Goal: Task Accomplishment & Management: Use online tool/utility

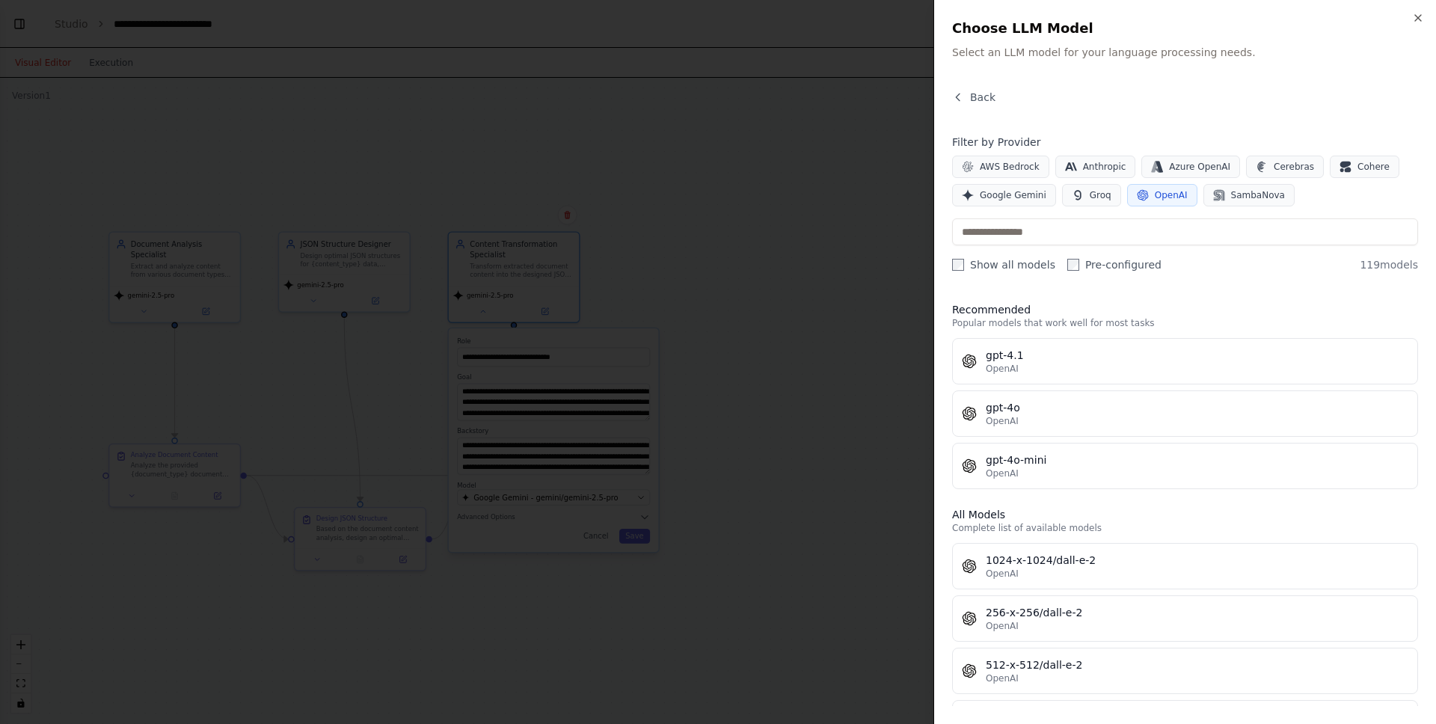
click at [336, 159] on div at bounding box center [718, 362] width 1436 height 724
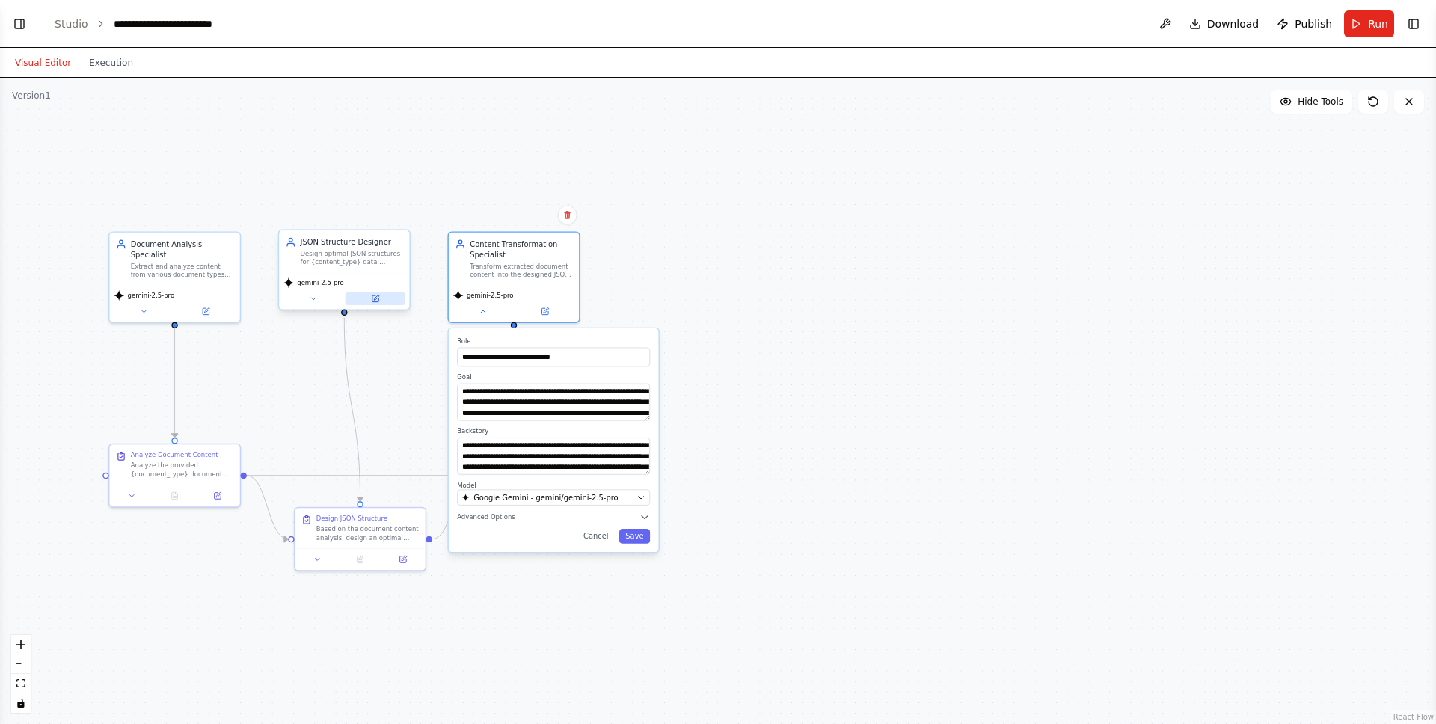
scroll to position [2194, 0]
click at [375, 300] on icon at bounding box center [375, 298] width 7 height 7
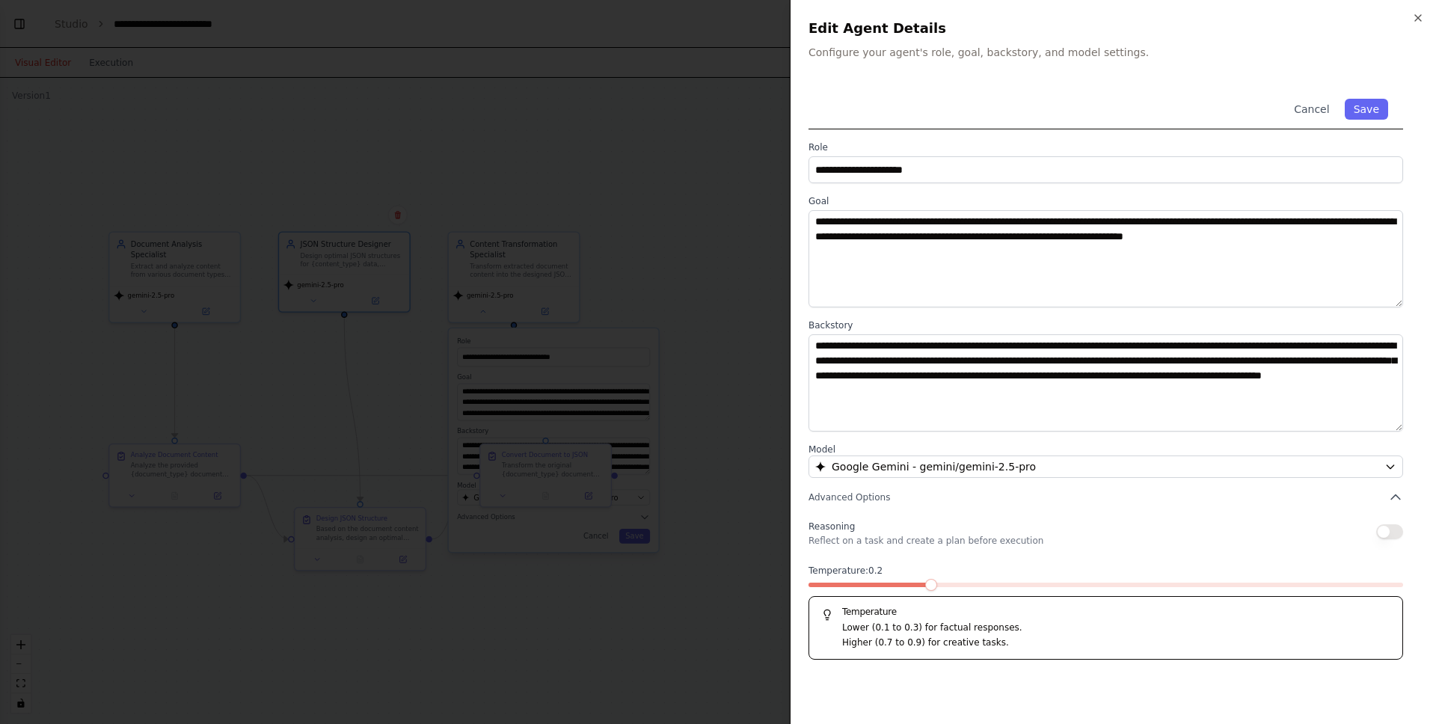
click at [690, 361] on div at bounding box center [718, 362] width 1436 height 724
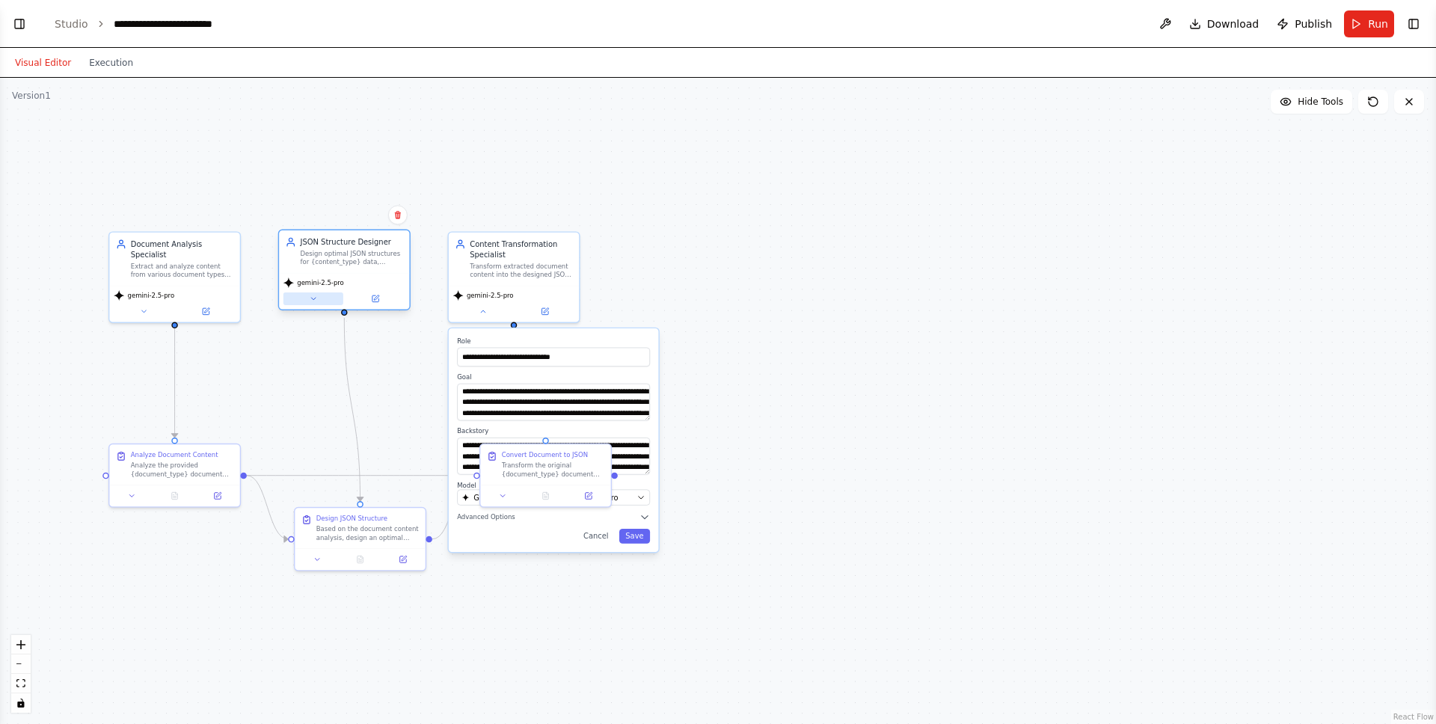
click at [314, 294] on button at bounding box center [313, 298] width 60 height 13
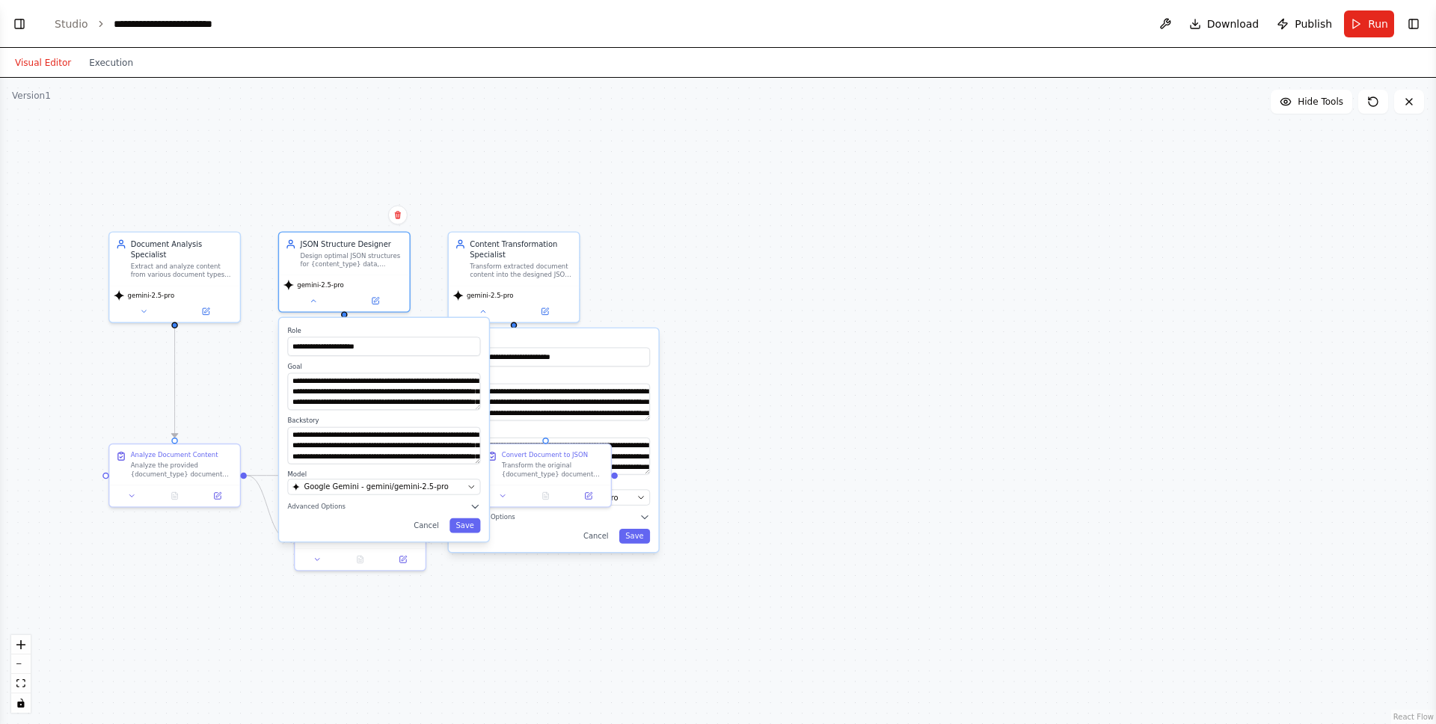
click at [279, 156] on div ".deletable-edge-delete-btn { width: 20px; height: 20px; border: 0px solid #ffff…" at bounding box center [718, 401] width 1436 height 646
click at [73, 22] on link "Studio" at bounding box center [72, 24] width 34 height 12
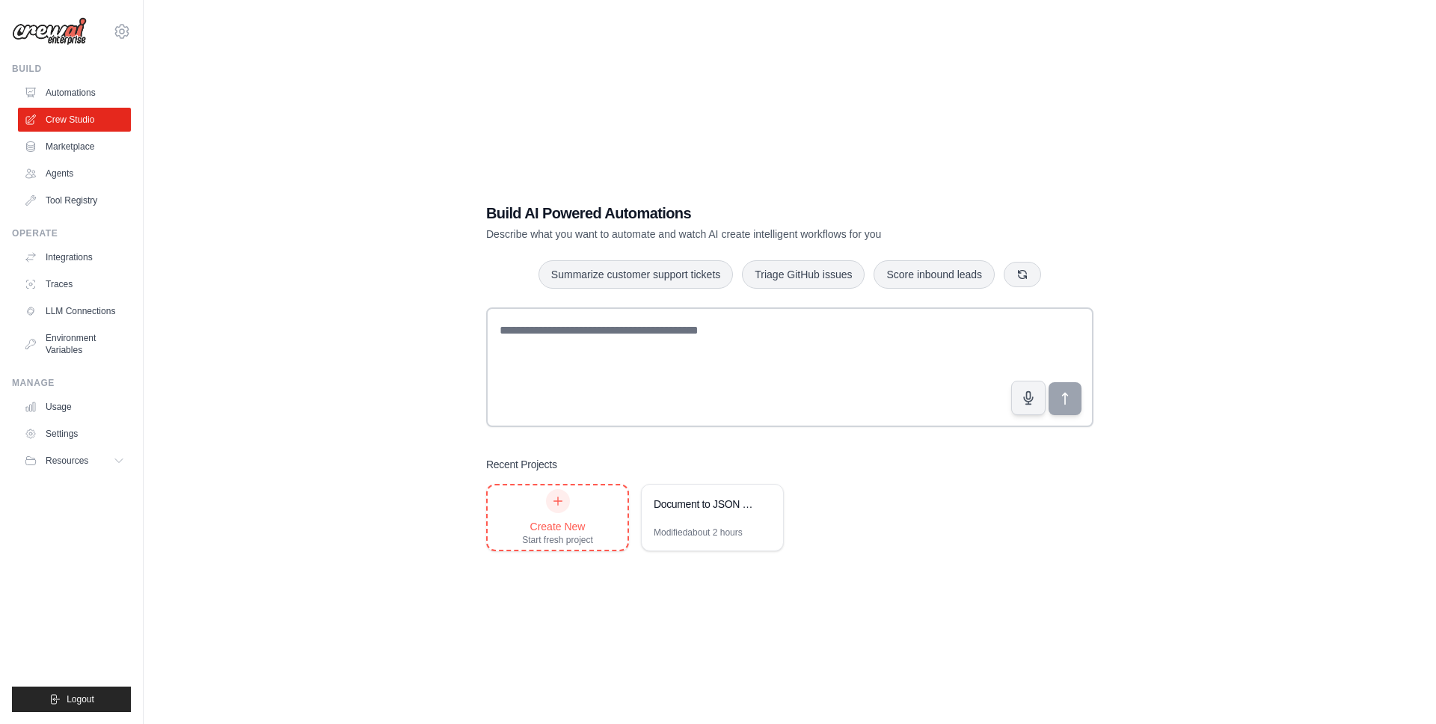
click at [538, 509] on div "Create New Start fresh project" at bounding box center [557, 517] width 71 height 57
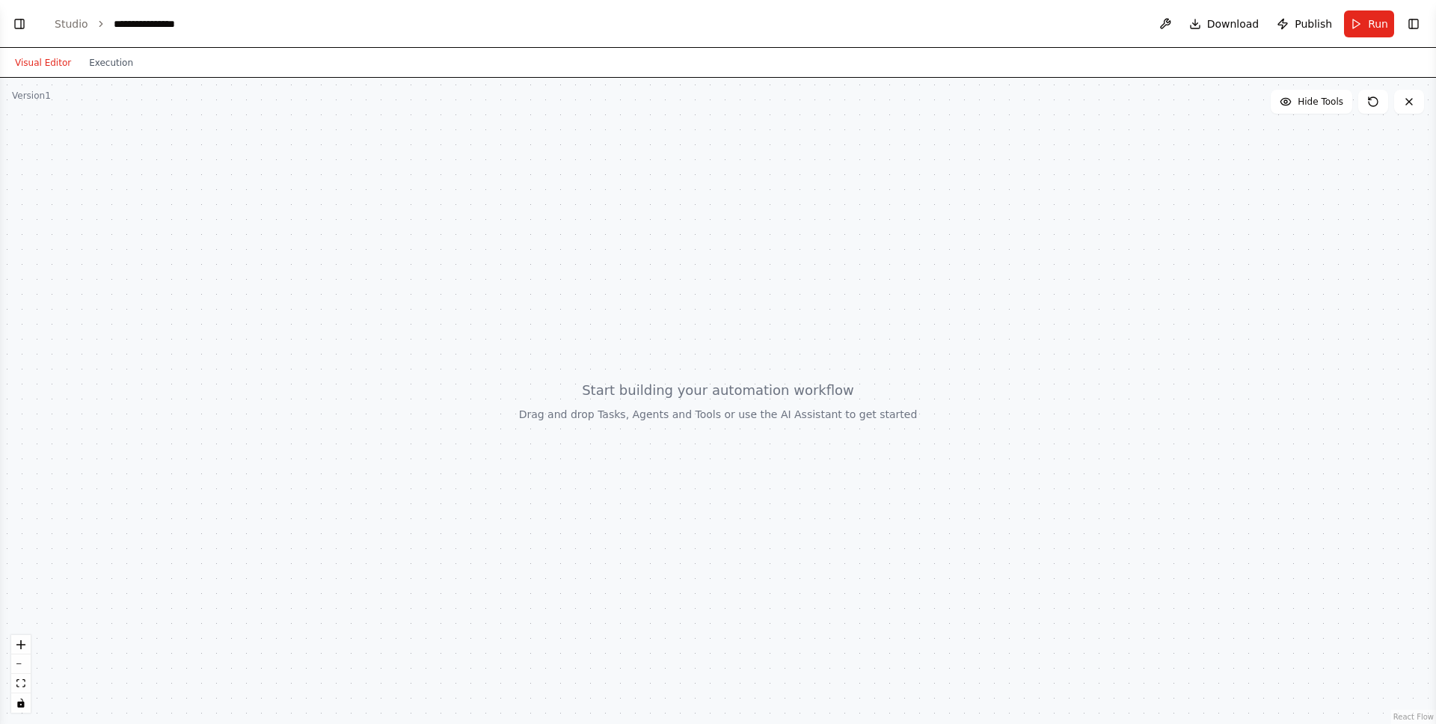
click at [258, 512] on div at bounding box center [718, 401] width 1436 height 646
click at [1412, 29] on button "Toggle Right Sidebar" at bounding box center [1413, 23] width 21 height 21
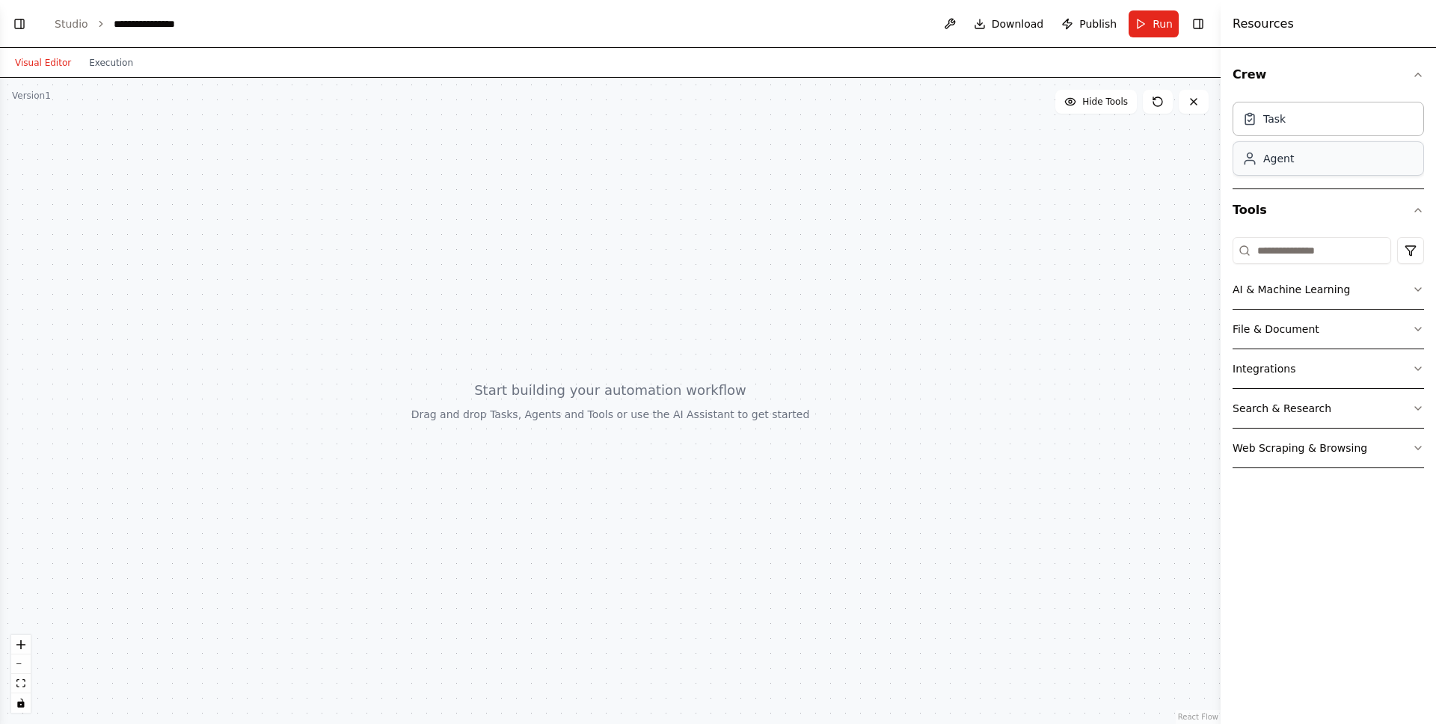
click at [1309, 159] on div "Agent" at bounding box center [1328, 158] width 191 height 34
click at [1339, 294] on button "AI & Machine Learning" at bounding box center [1328, 289] width 191 height 39
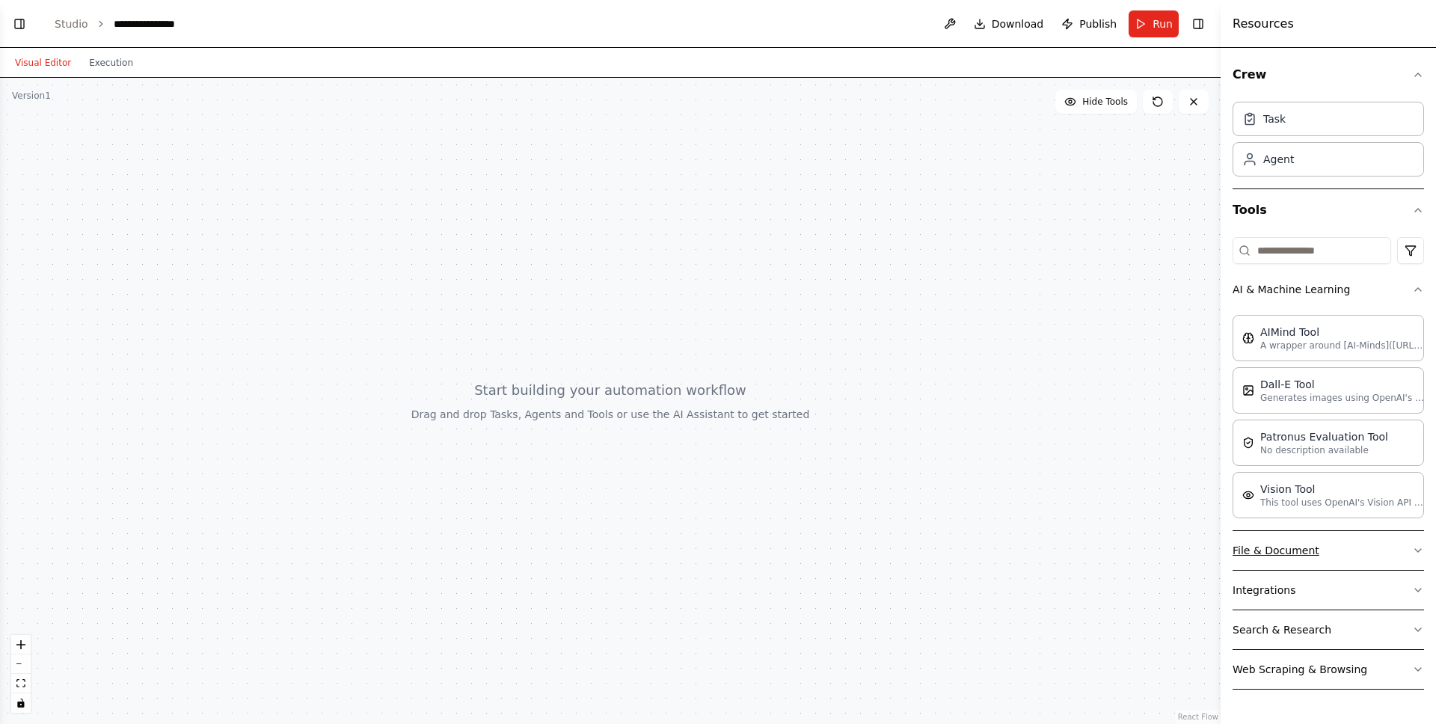
click at [1324, 562] on button "File & Document" at bounding box center [1328, 550] width 191 height 39
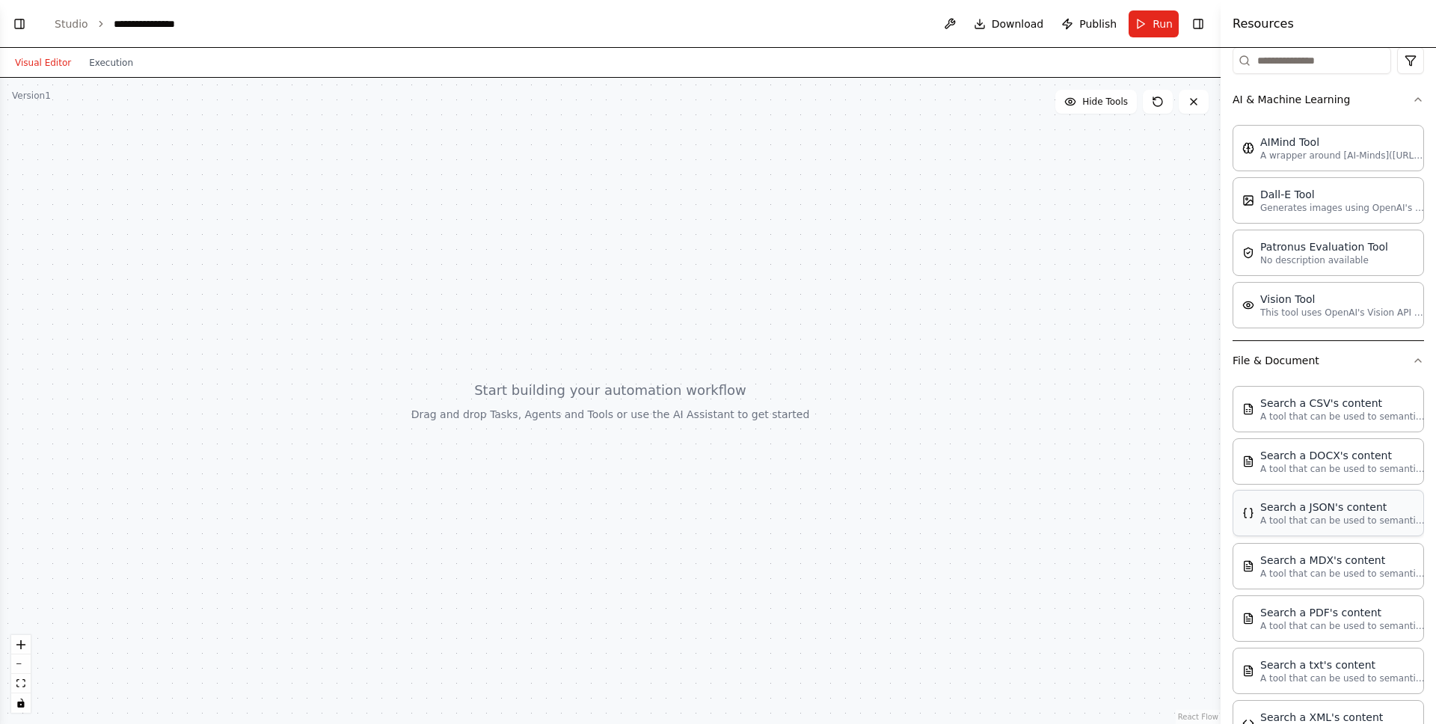
scroll to position [193, 0]
